Goal: Find specific page/section: Find specific page/section

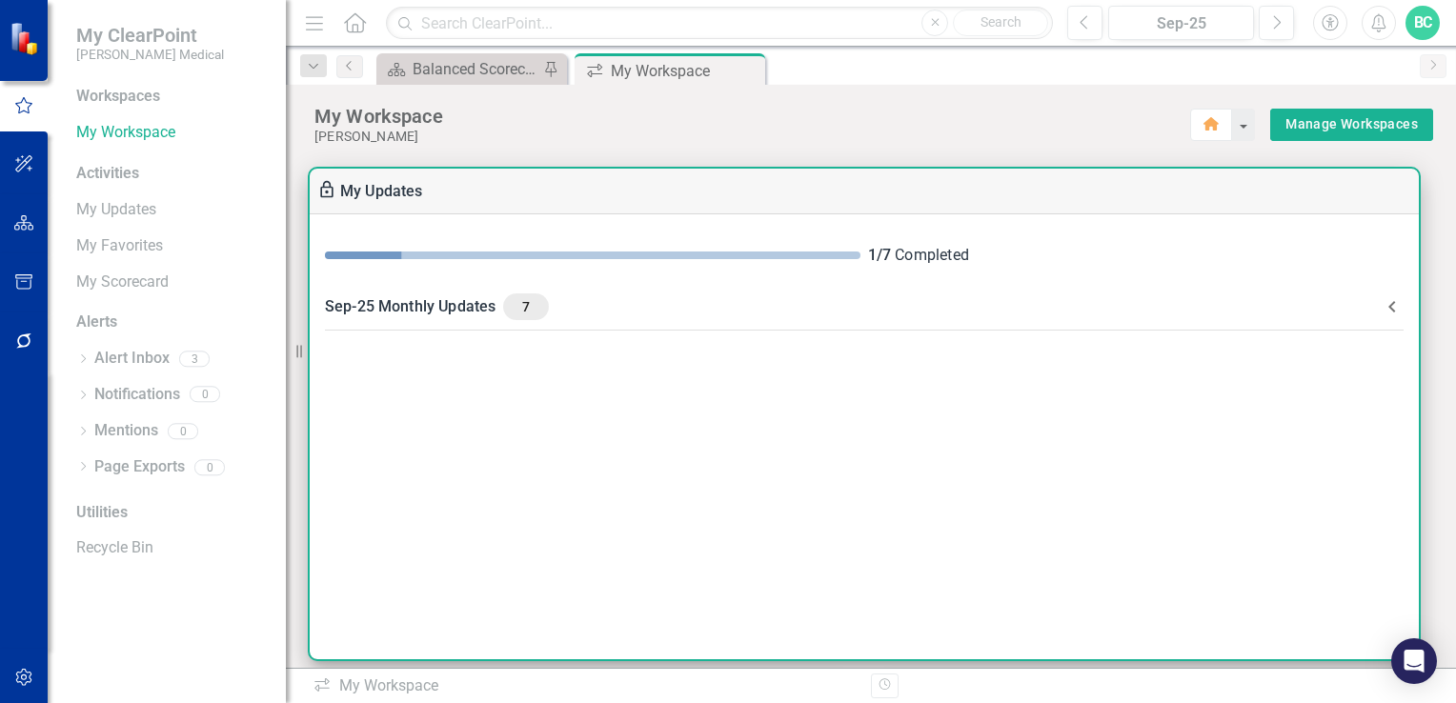
click at [452, 304] on div "Sep-25 Monthly Updates 7" at bounding box center [852, 306] width 1055 height 27
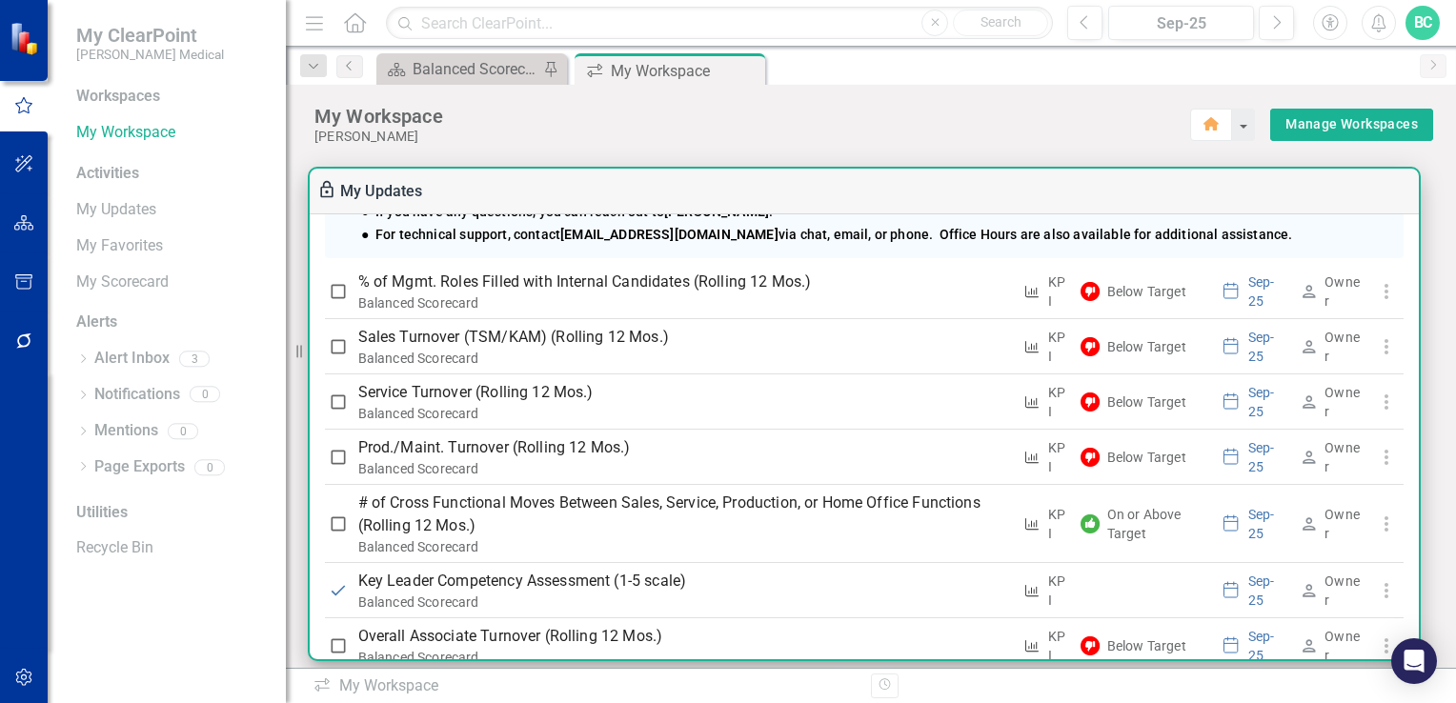
scroll to position [502, 0]
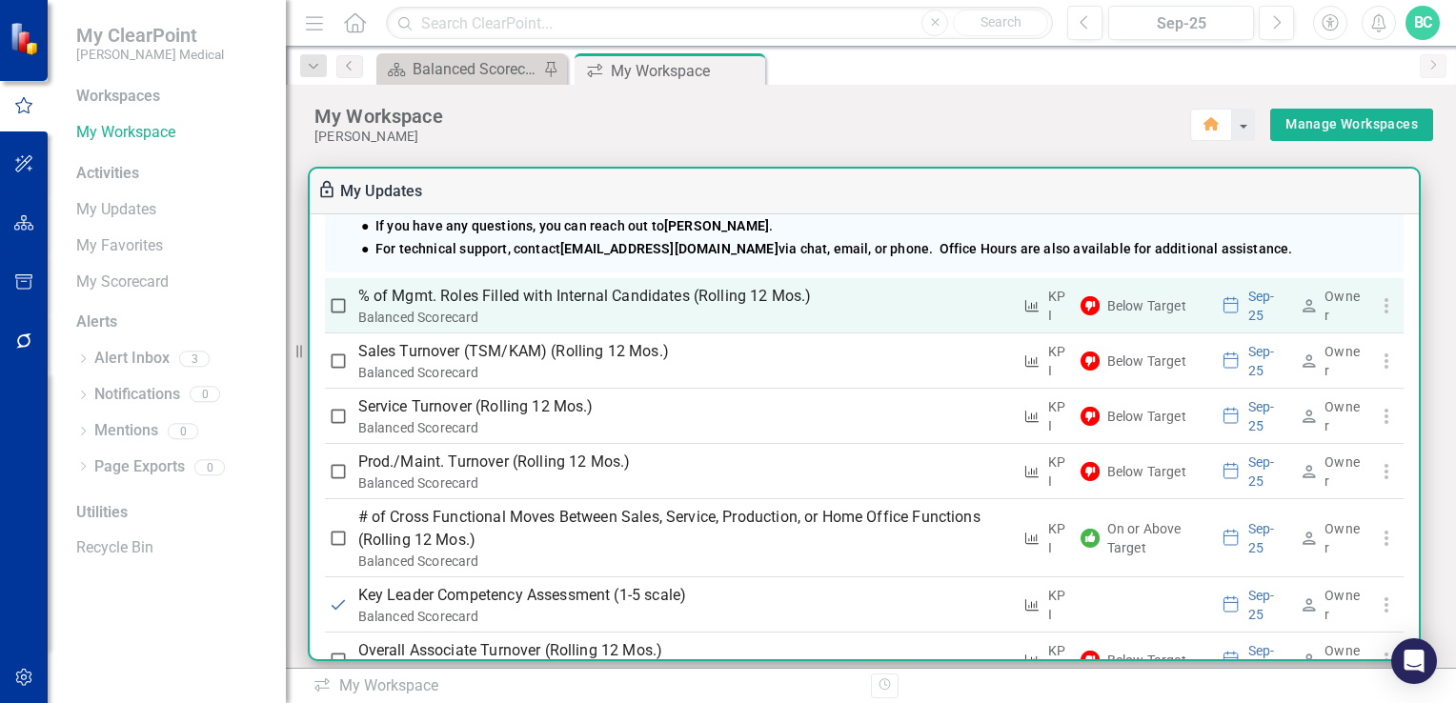
click at [338, 304] on input "checkbox" at bounding box center [338, 305] width 19 height 19
checkbox input "true"
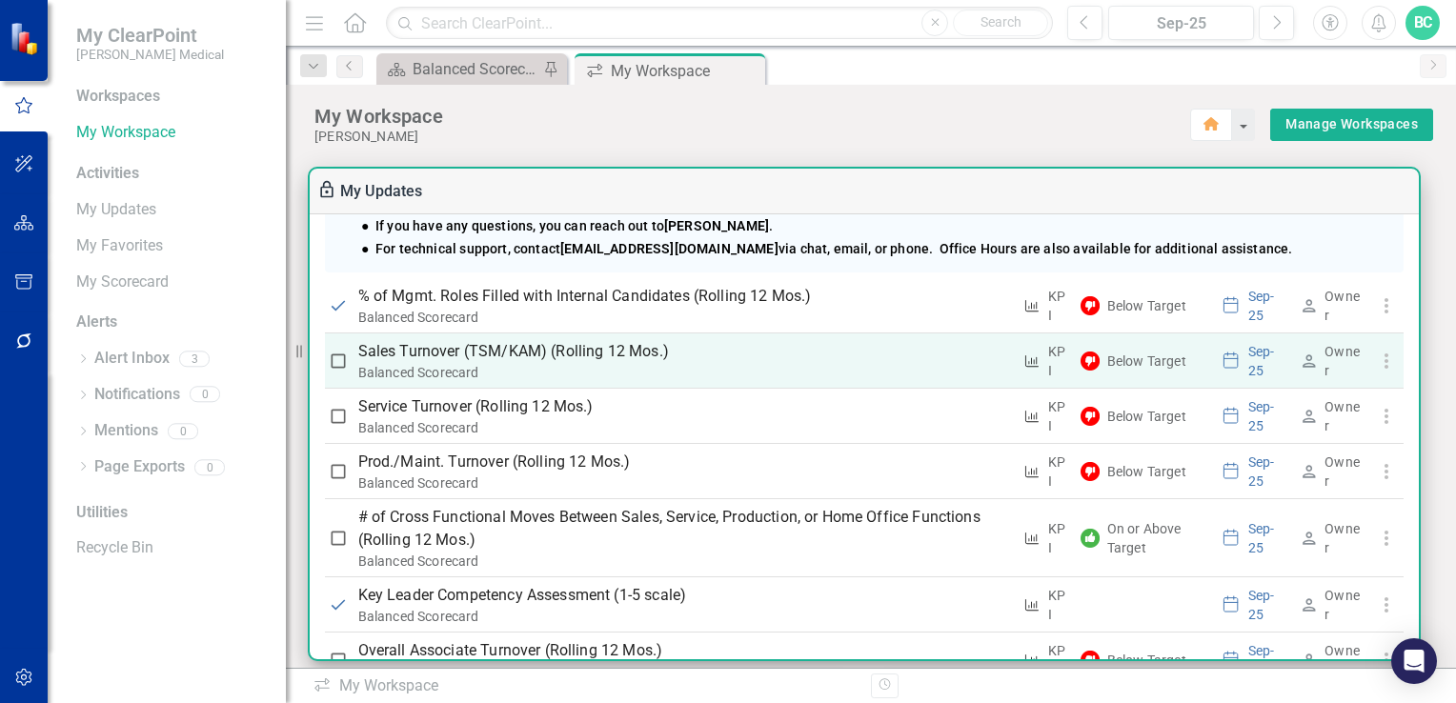
click at [332, 355] on input "checkbox" at bounding box center [338, 361] width 19 height 19
checkbox input "true"
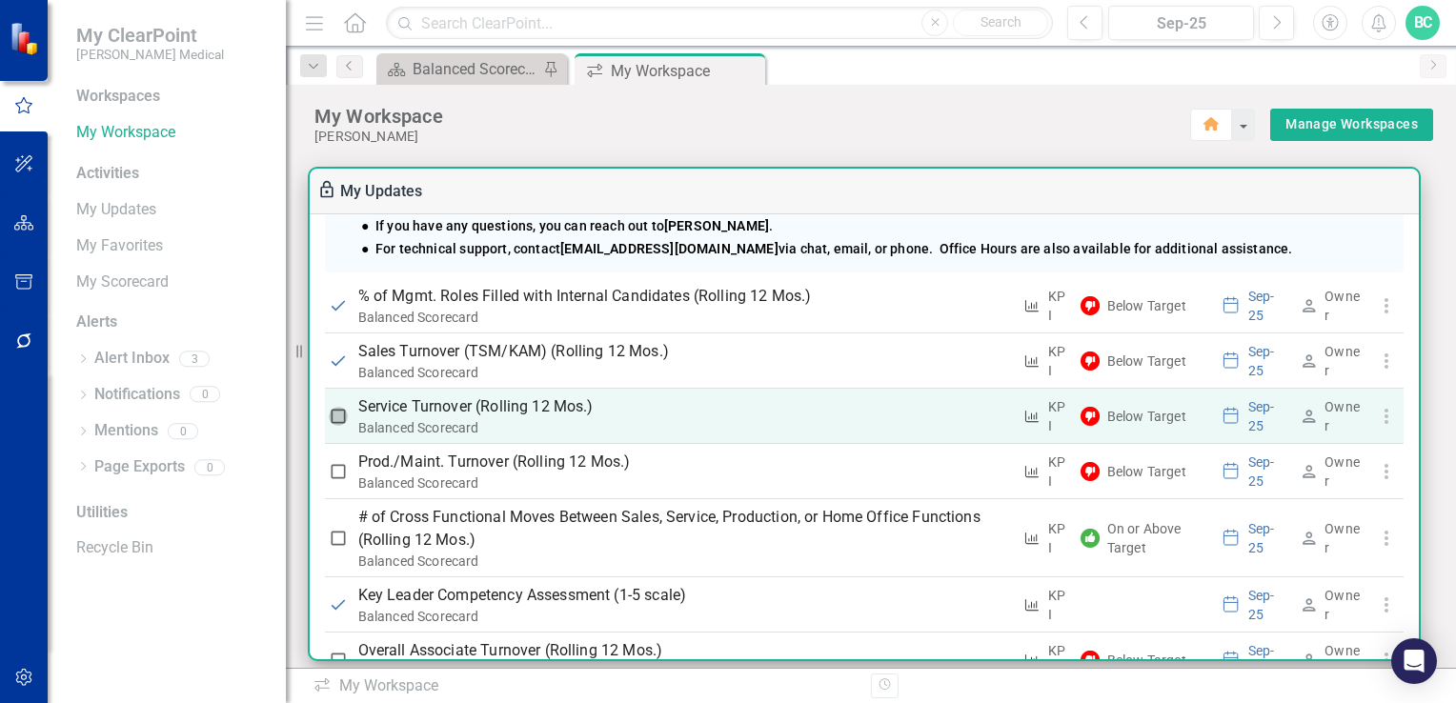
click at [339, 425] on input "checkbox" at bounding box center [338, 416] width 19 height 19
checkbox input "true"
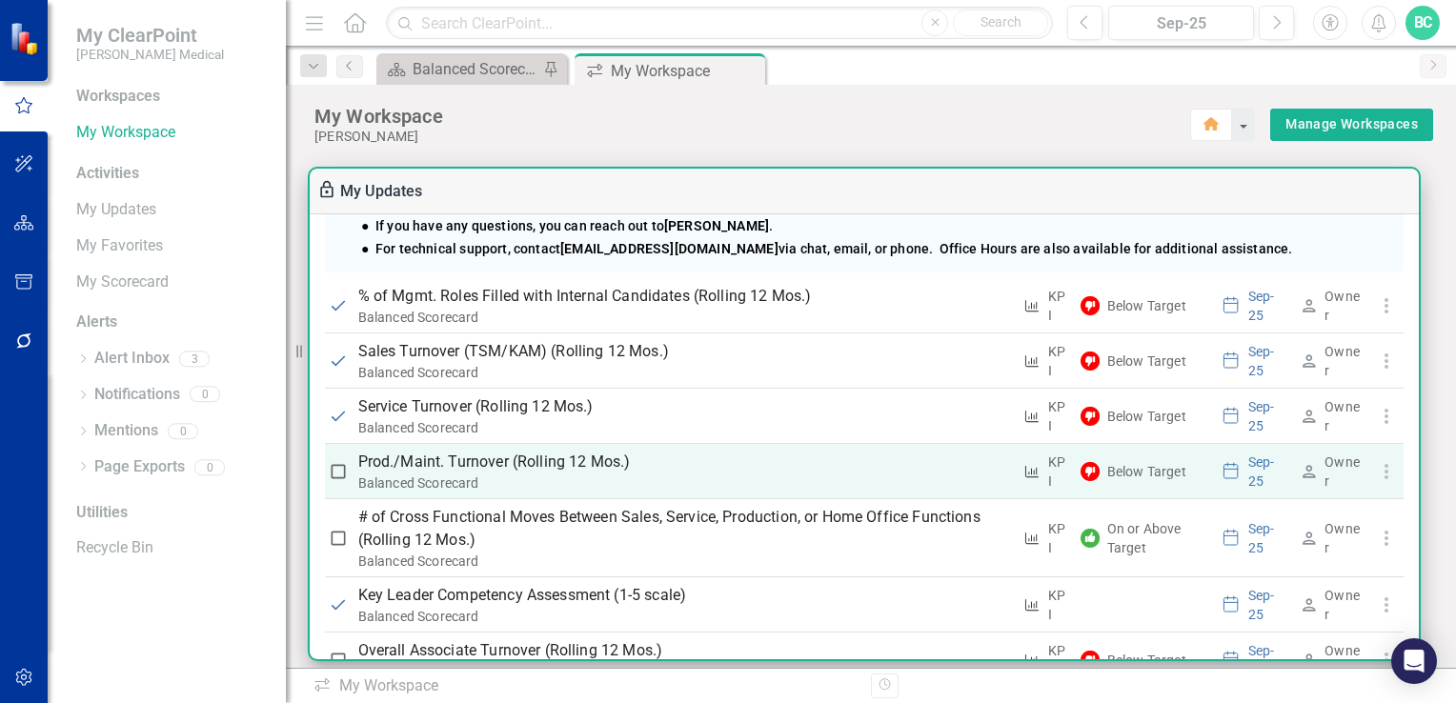
click at [338, 469] on input "checkbox" at bounding box center [338, 471] width 19 height 19
checkbox input "true"
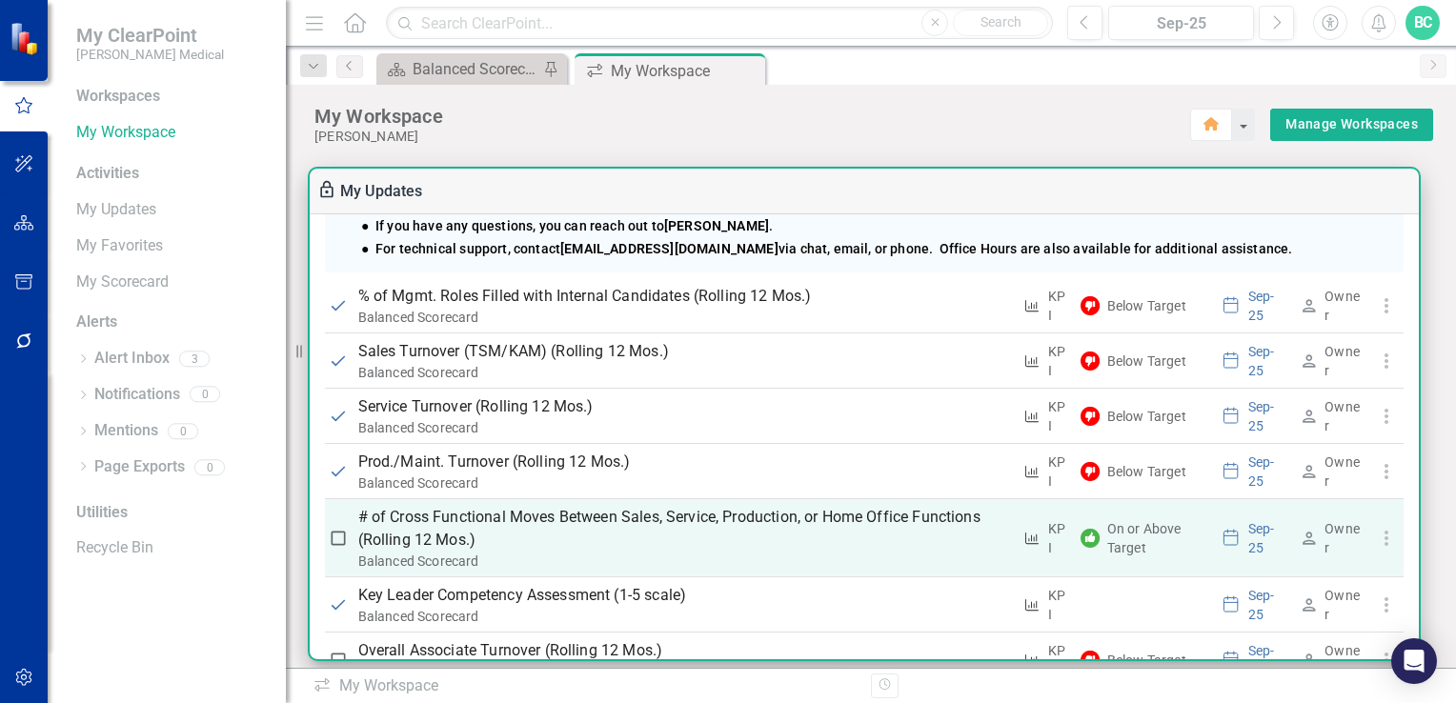
click at [335, 533] on input "checkbox" at bounding box center [338, 538] width 19 height 19
checkbox input "true"
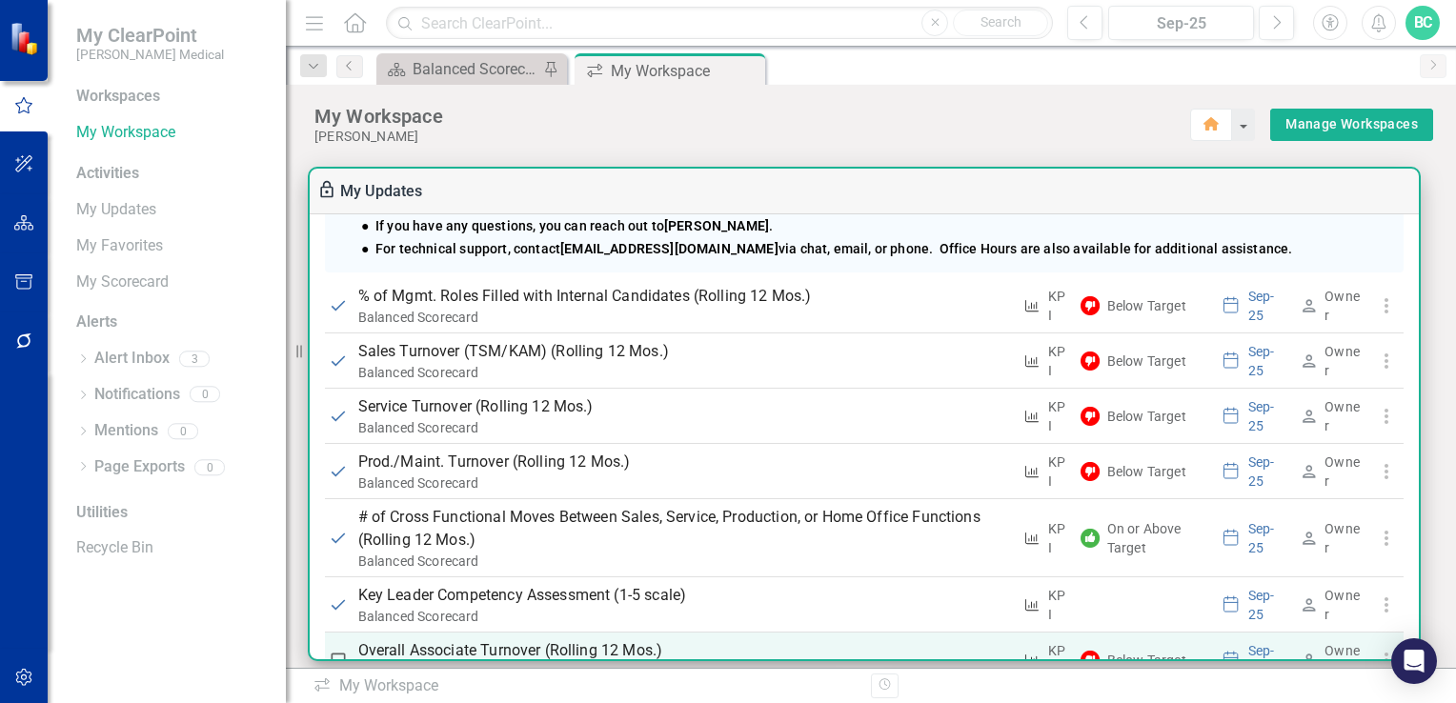
click at [336, 657] on input "checkbox" at bounding box center [338, 660] width 19 height 19
checkbox input "true"
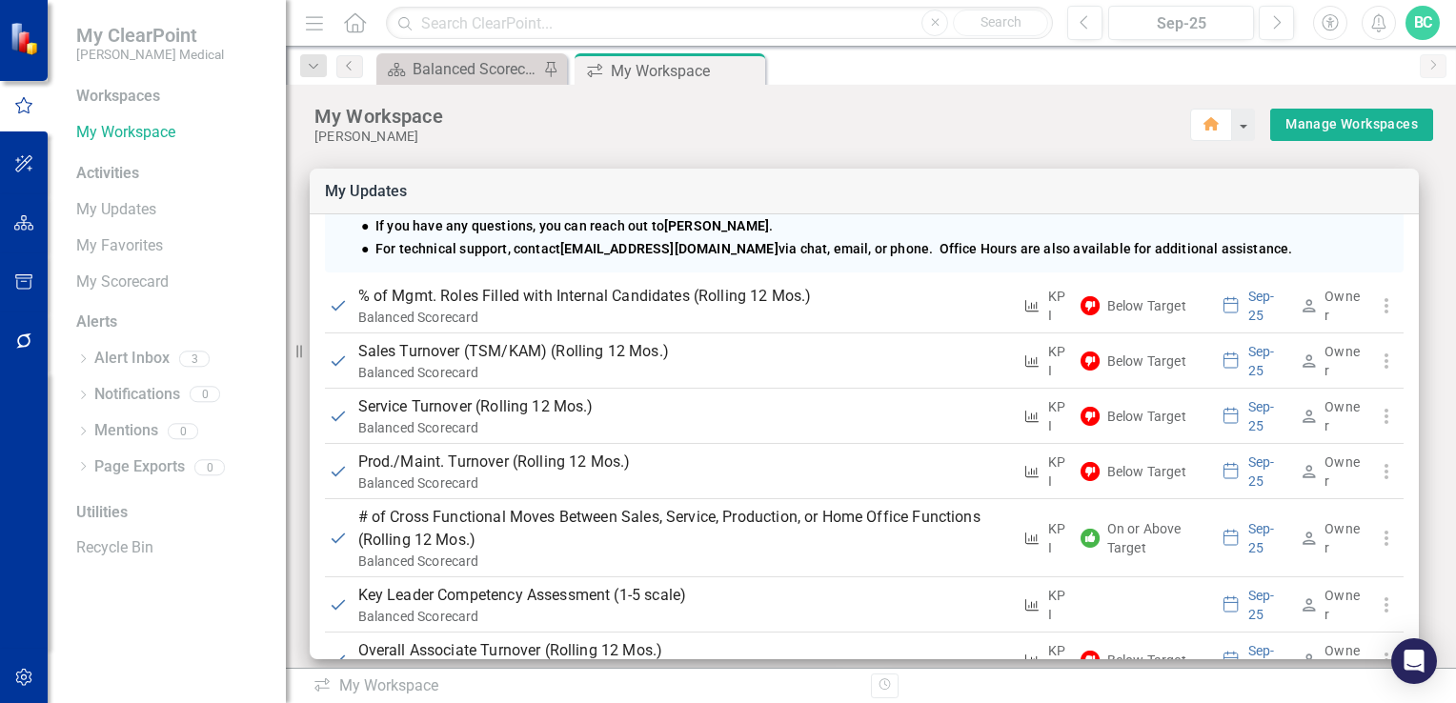
drag, startPoint x: 1418, startPoint y: 598, endPoint x: 1424, endPoint y: 623, distance: 25.4
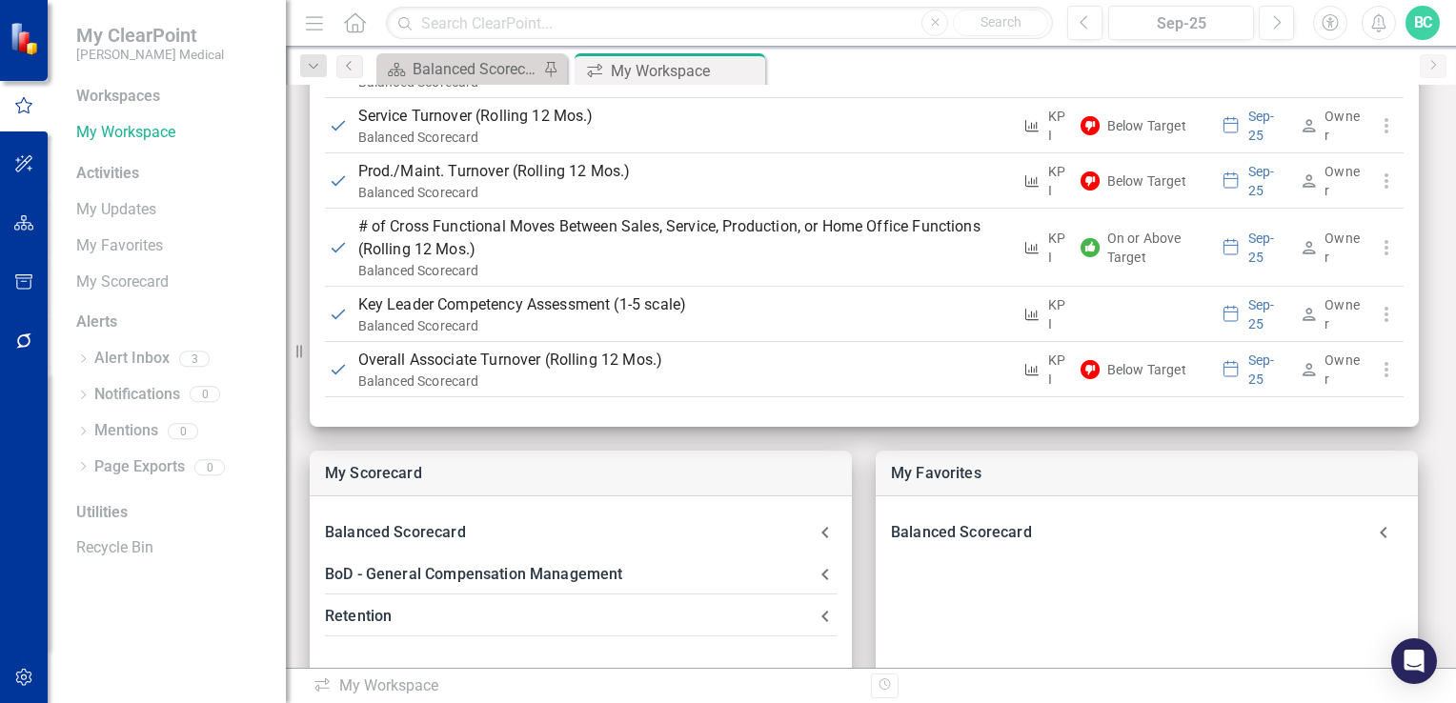
scroll to position [0, 0]
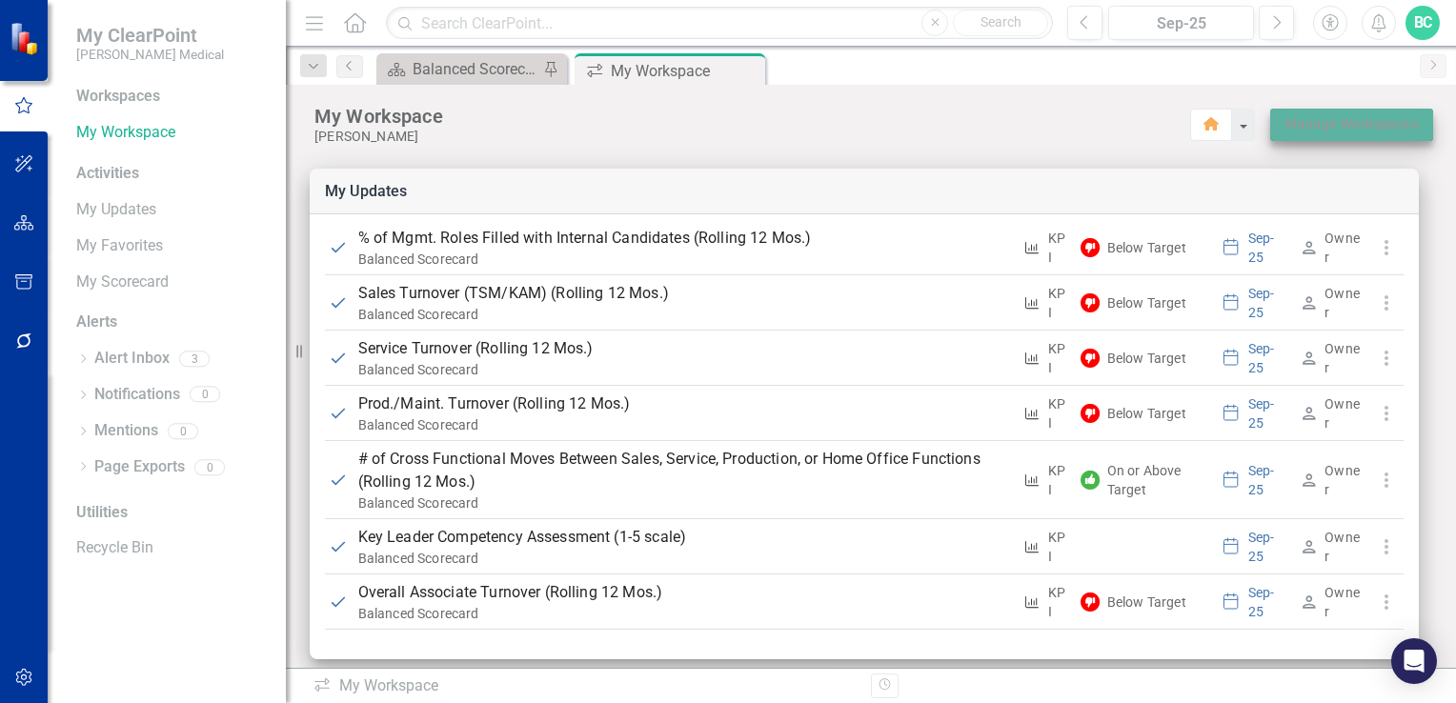
click at [1305, 129] on link "Manage Workspaces" at bounding box center [1351, 124] width 132 height 24
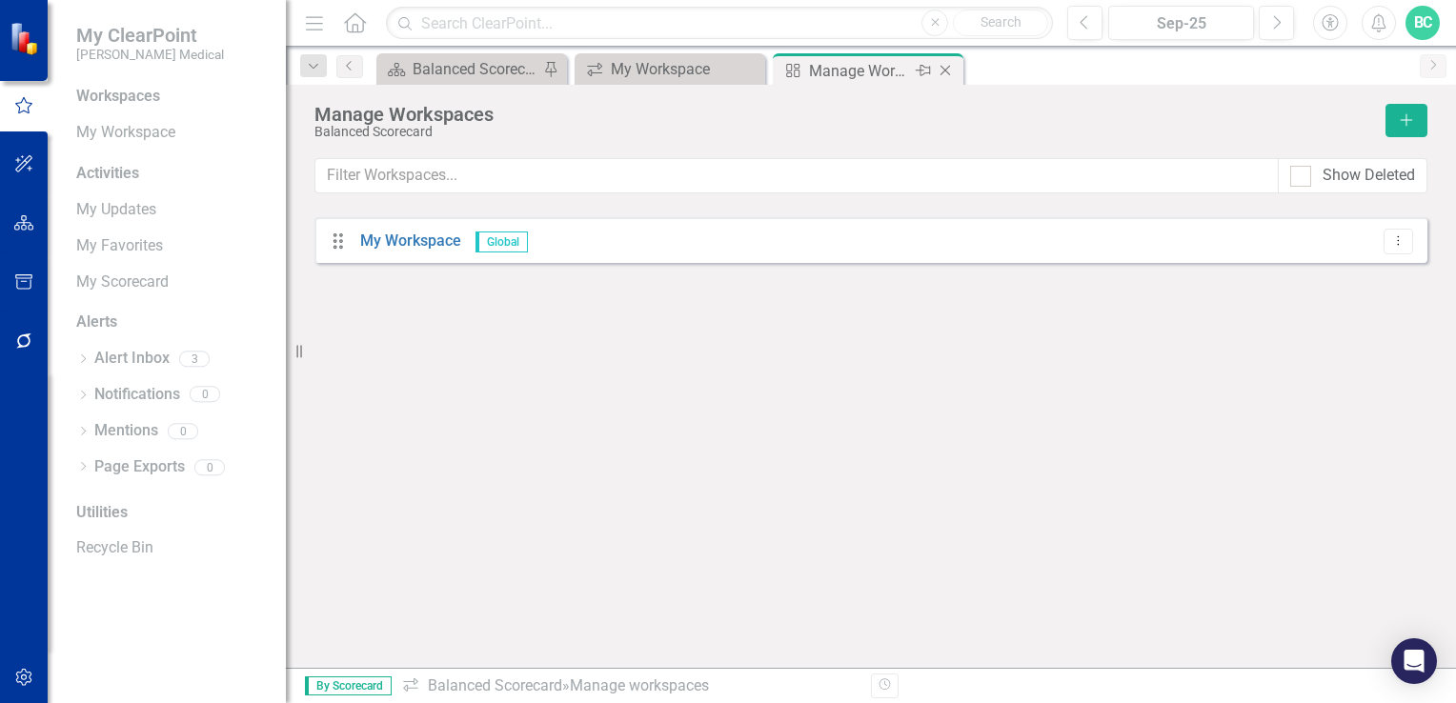
click at [941, 66] on icon "Close" at bounding box center [944, 70] width 19 height 15
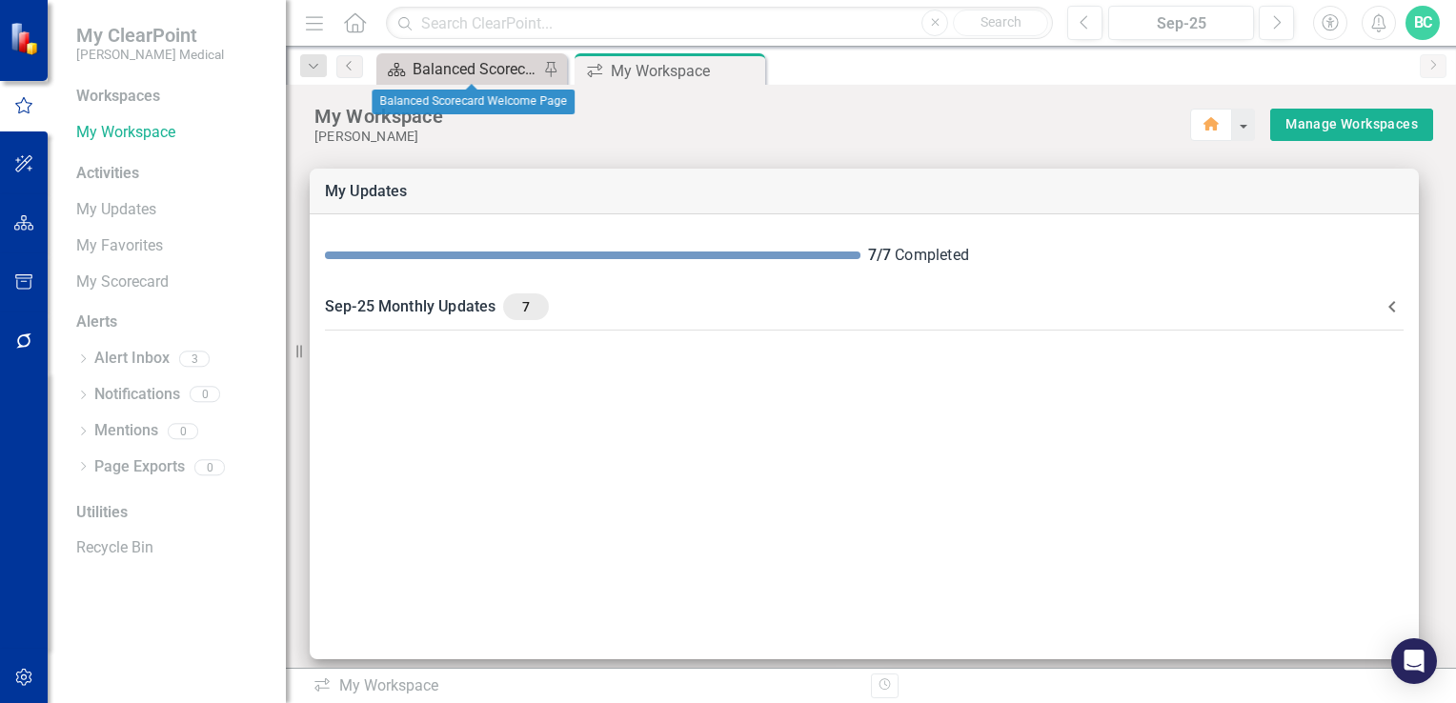
click at [450, 63] on div "Balanced Scorecard Welcome Page" at bounding box center [475, 69] width 126 height 24
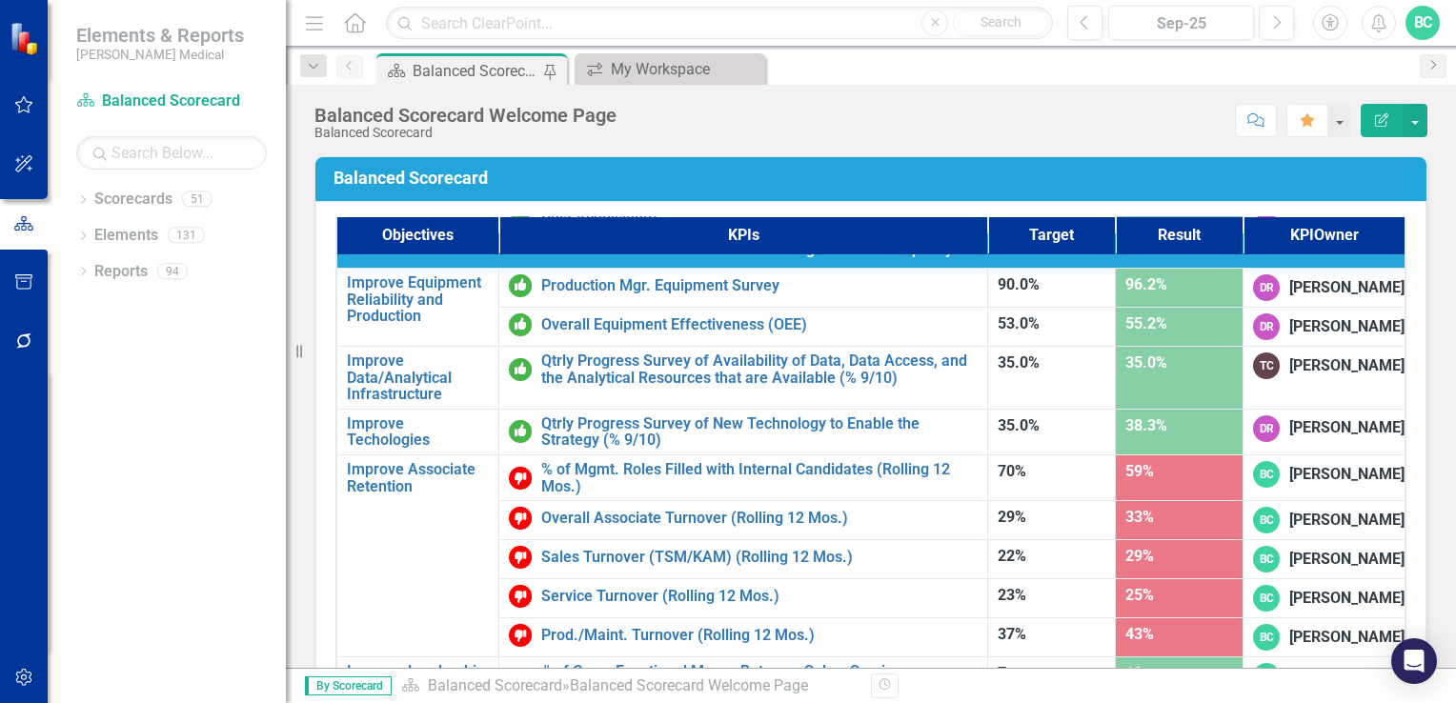
scroll to position [1208, 0]
